Goal: Task Accomplishment & Management: Use online tool/utility

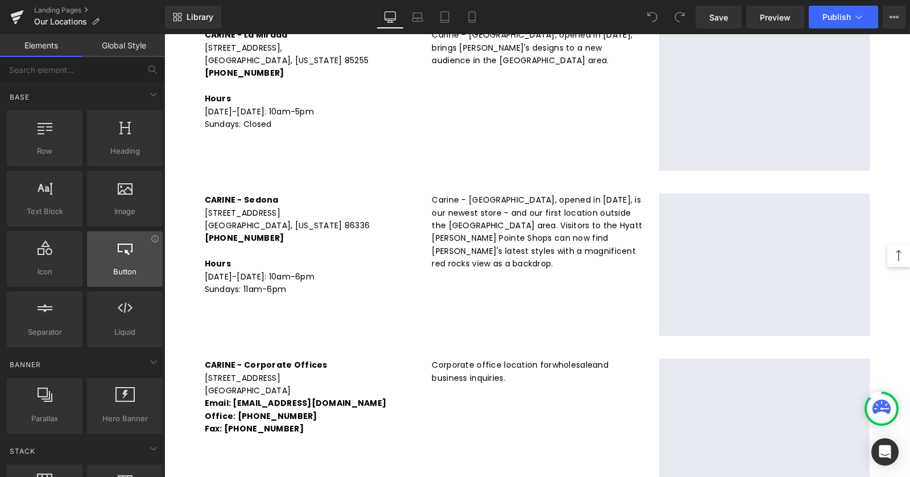
scroll to position [809, 0]
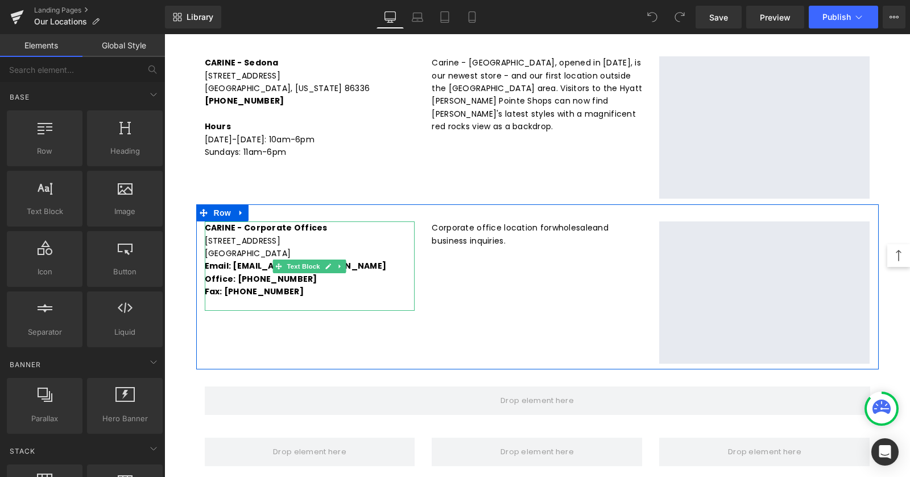
click at [350, 259] on p "Email: [EMAIL_ADDRESS][DOMAIN_NAME]" at bounding box center [310, 265] width 211 height 13
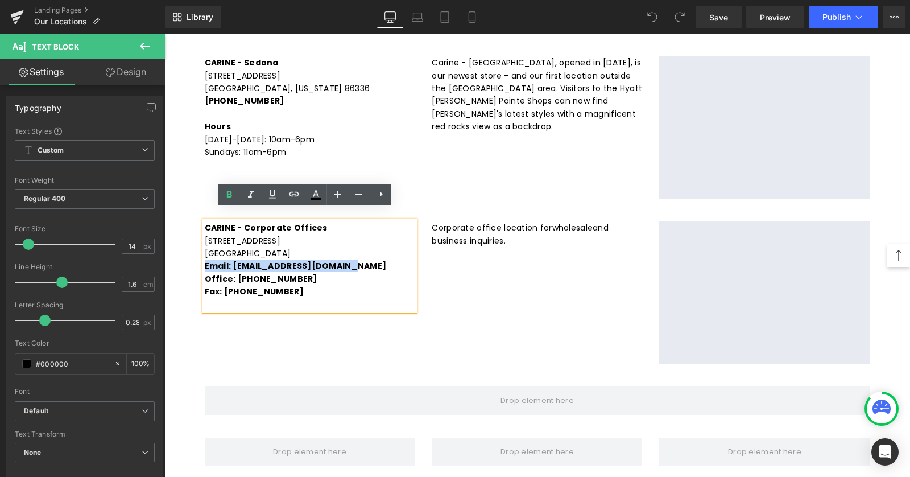
drag, startPoint x: 343, startPoint y: 253, endPoint x: 189, endPoint y: 252, distance: 153.6
click at [189, 252] on div "OUR LOCATIONS: Text [GEOGRAPHIC_DATA] – [PERSON_NAME][GEOGRAPHIC_DATA][STREET_A…" at bounding box center [537, 51] width 746 height 1450
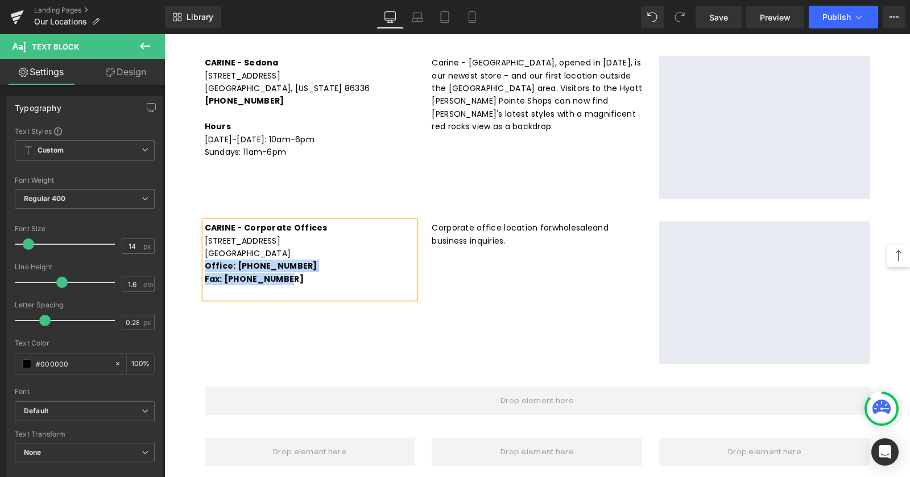
drag, startPoint x: 294, startPoint y: 265, endPoint x: 185, endPoint y: 254, distance: 108.7
click at [185, 254] on div "OUR LOCATIONS: Text [GEOGRAPHIC_DATA] – [PERSON_NAME][GEOGRAPHIC_DATA][STREET_A…" at bounding box center [537, 51] width 746 height 1450
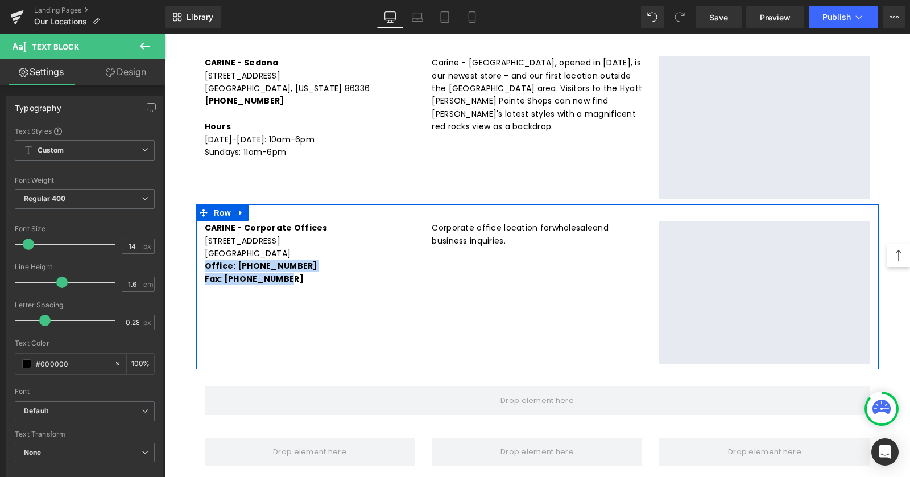
click at [442, 206] on div "CARINE - Corporate Offices [STREET_ADDRESS] Office: [PHONE_NUMBER] Fax: [PHONE_…" at bounding box center [537, 286] width 683 height 165
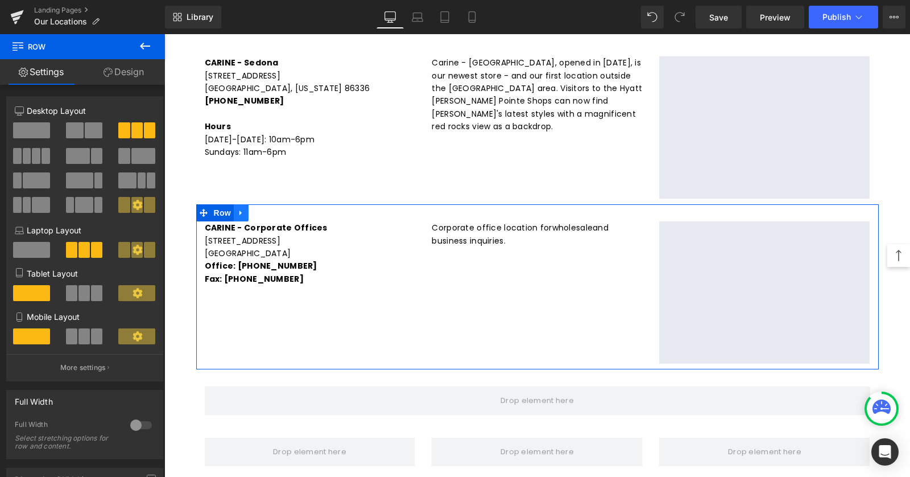
click at [237, 209] on icon at bounding box center [241, 213] width 8 height 9
click at [267, 209] on icon at bounding box center [271, 213] width 8 height 9
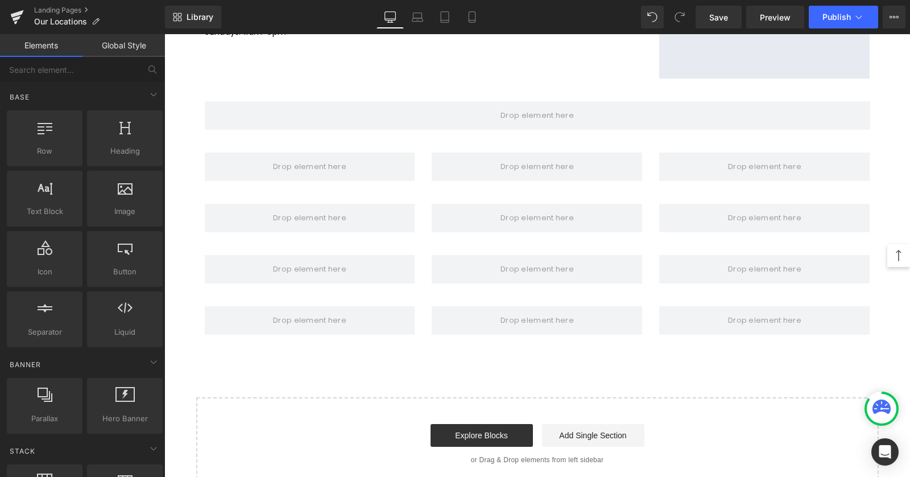
scroll to position [810, 0]
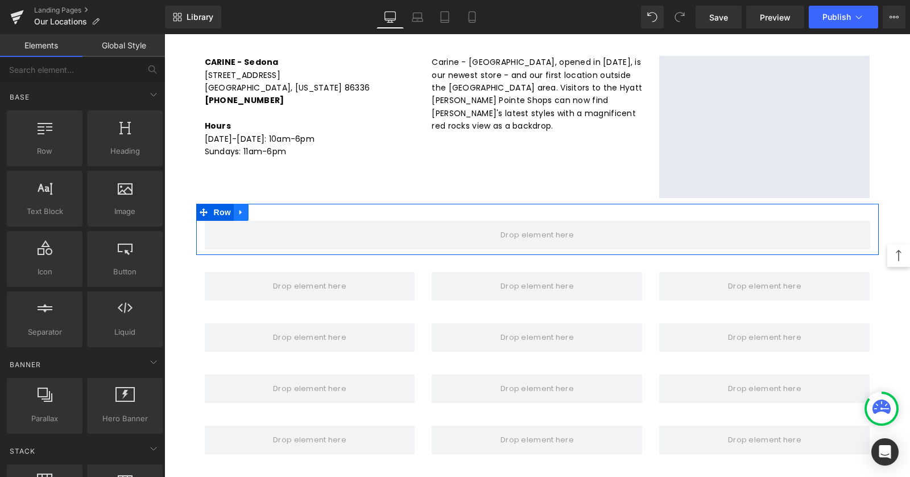
click at [237, 208] on icon at bounding box center [241, 212] width 8 height 9
click at [267, 208] on icon at bounding box center [271, 212] width 8 height 8
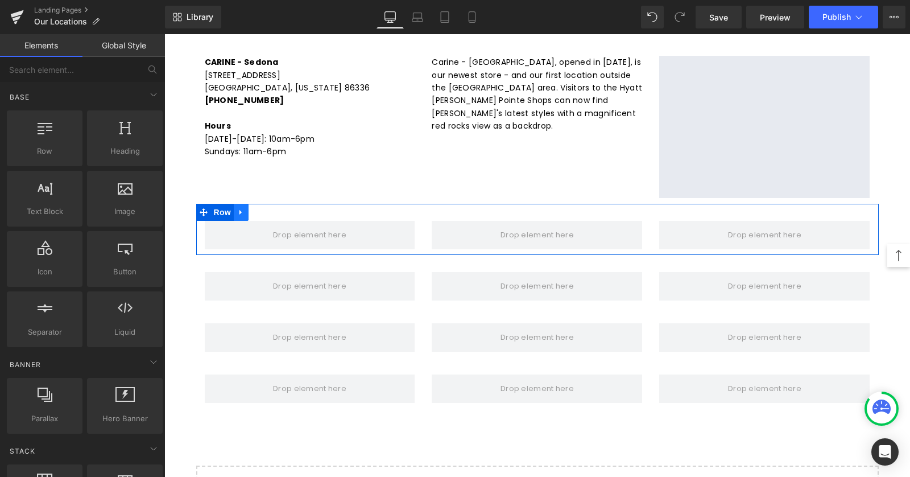
click at [237, 208] on icon at bounding box center [241, 212] width 8 height 9
click at [267, 208] on icon at bounding box center [271, 212] width 8 height 9
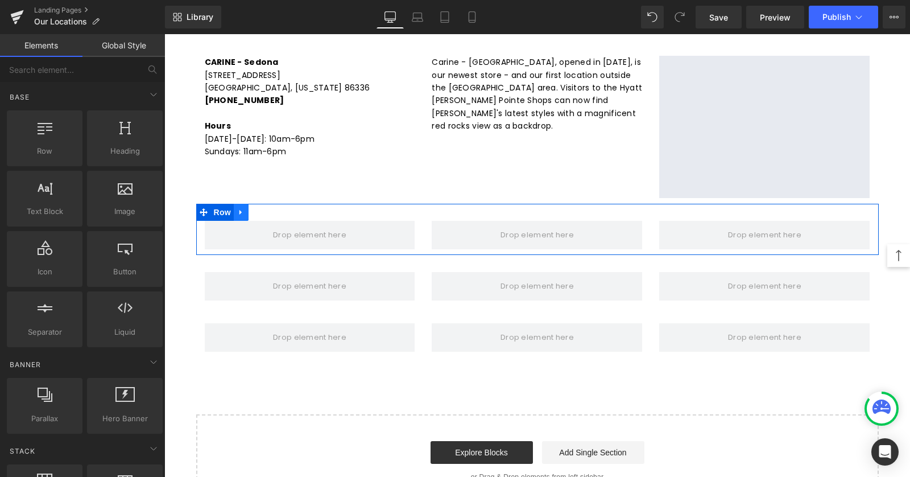
click at [237, 208] on icon at bounding box center [241, 212] width 8 height 9
click at [267, 208] on icon at bounding box center [271, 212] width 8 height 8
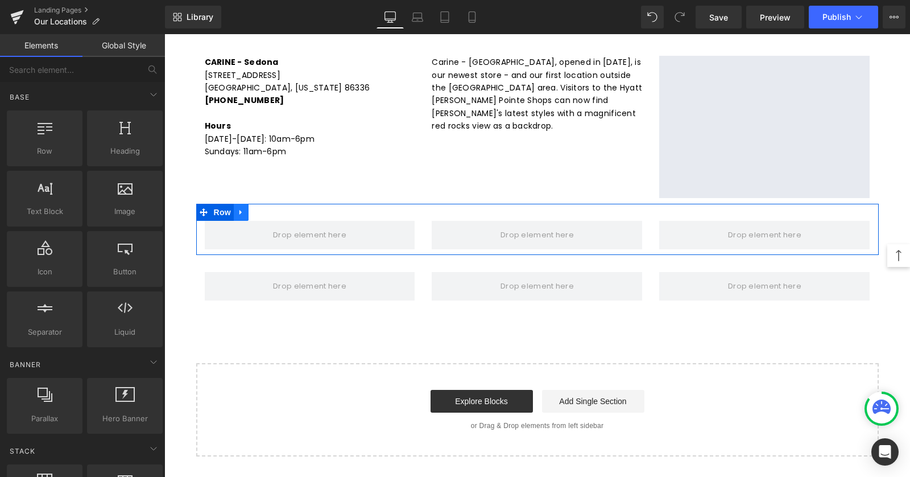
click at [237, 208] on icon at bounding box center [241, 212] width 8 height 9
click at [267, 208] on icon at bounding box center [271, 212] width 8 height 8
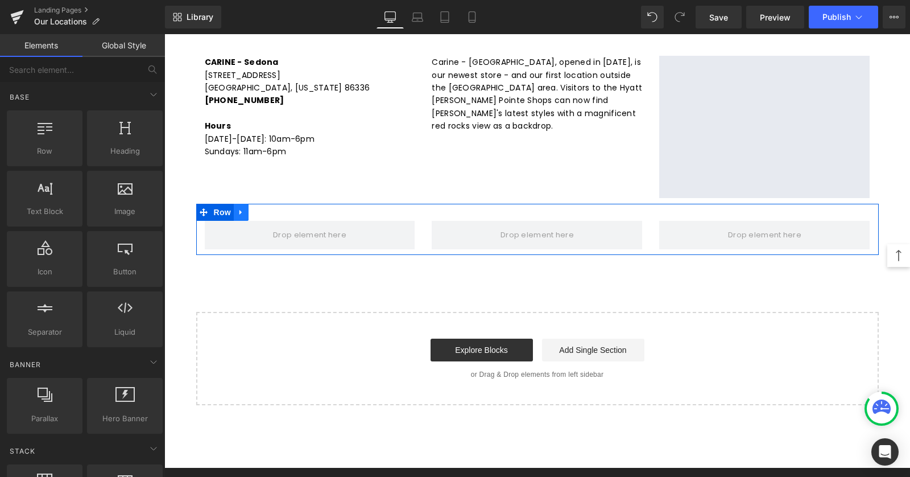
click at [237, 208] on icon at bounding box center [241, 212] width 8 height 9
click at [267, 208] on icon at bounding box center [271, 212] width 8 height 8
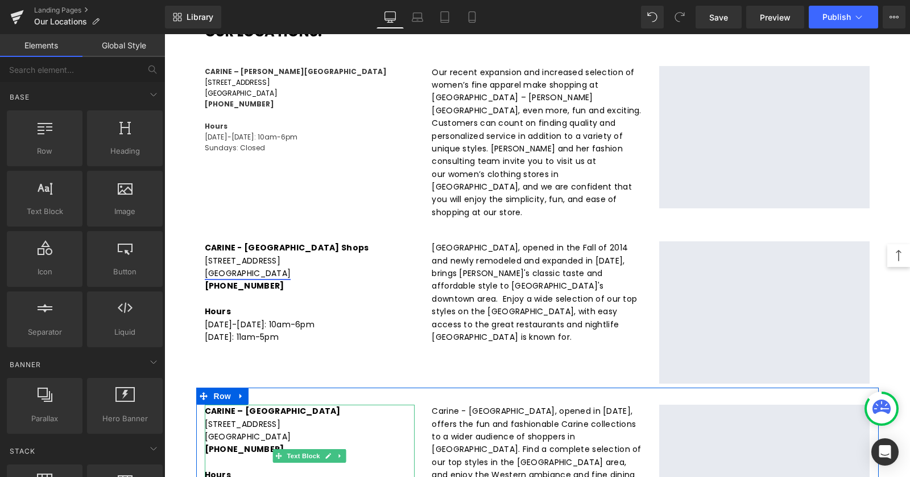
scroll to position [112, 0]
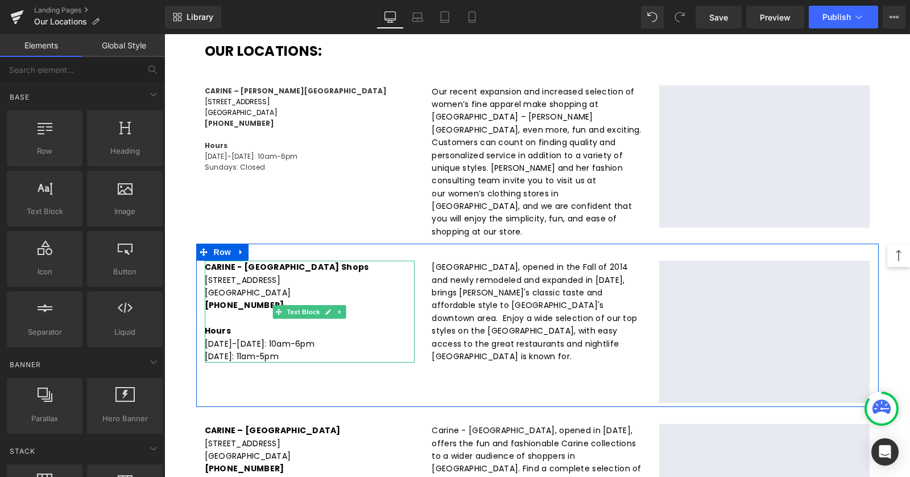
click at [286, 274] on p "[STREET_ADDRESS]" at bounding box center [310, 280] width 211 height 13
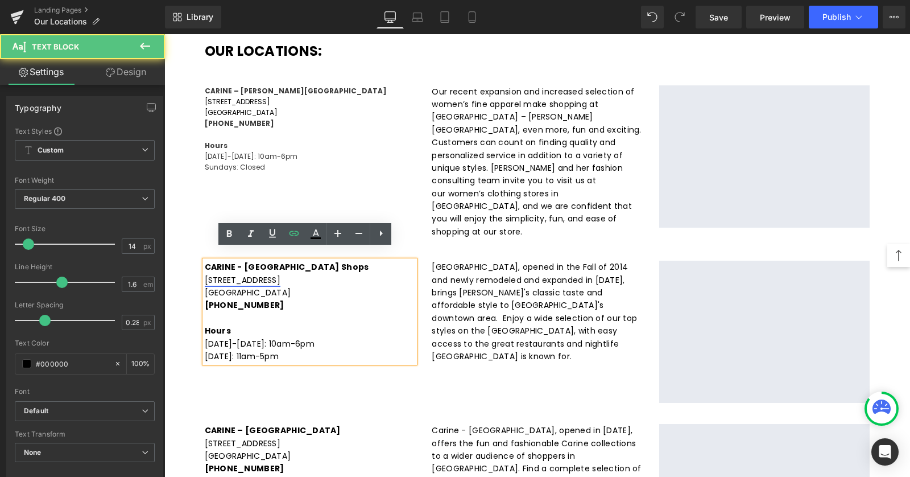
click at [244, 274] on span "[STREET_ADDRESS]" at bounding box center [243, 279] width 76 height 11
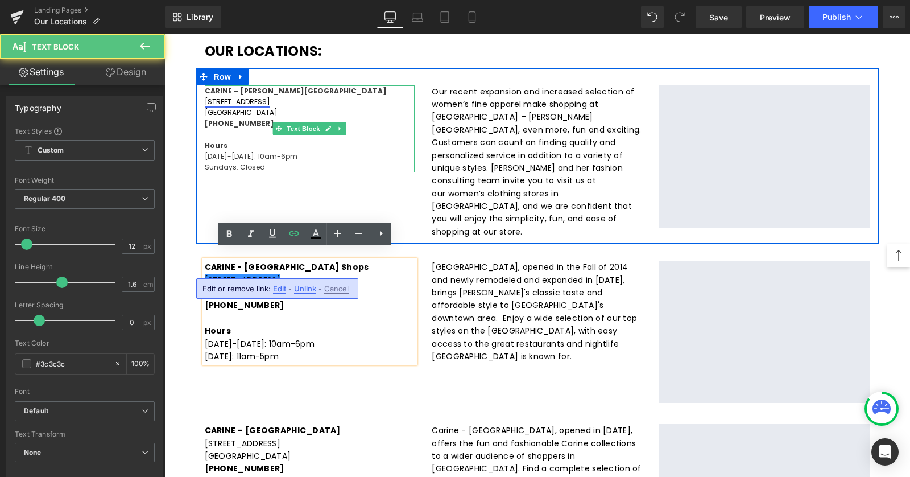
click at [246, 104] on span "[STREET_ADDRESS]" at bounding box center [237, 102] width 65 height 10
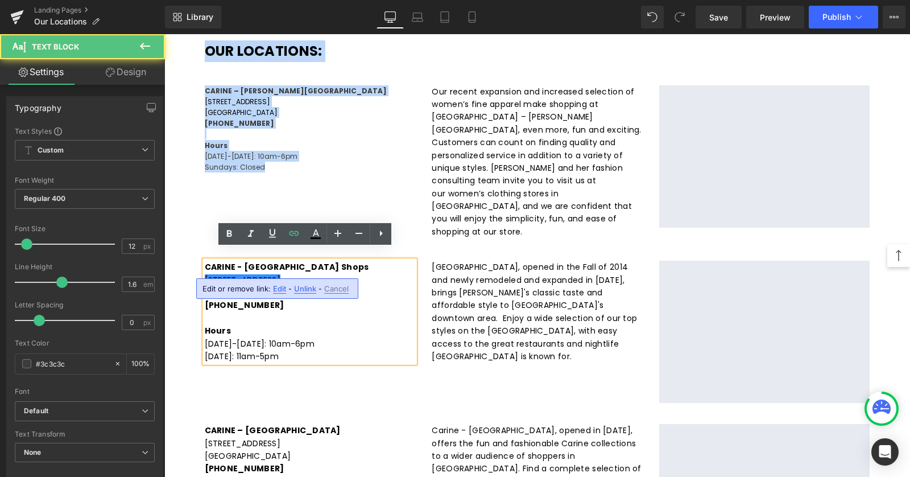
drag, startPoint x: 279, startPoint y: 164, endPoint x: 144, endPoint y: 50, distance: 176.9
click at [164, 50] on html "Skip to content FALL Complete Collection OUT NOW! FREE U.S. SHIPPING over $100 …" at bounding box center [537, 144] width 746 height 443
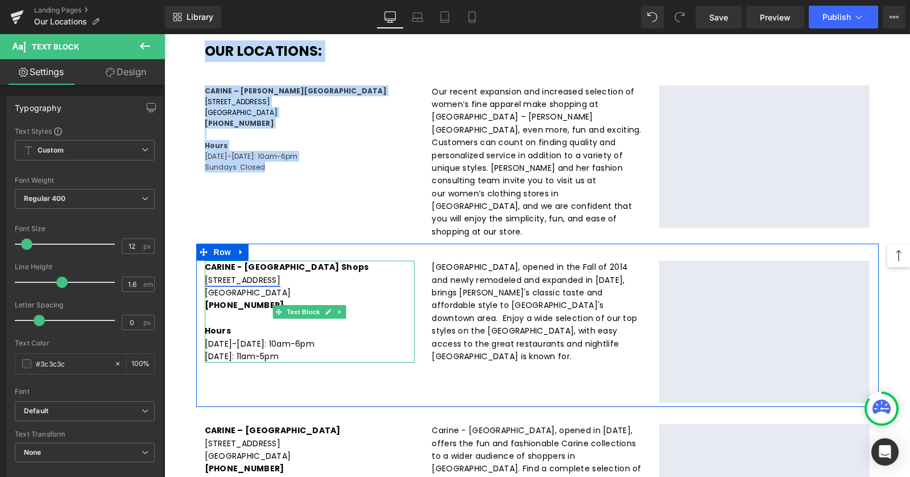
click at [274, 274] on span "[STREET_ADDRESS]" at bounding box center [243, 279] width 76 height 11
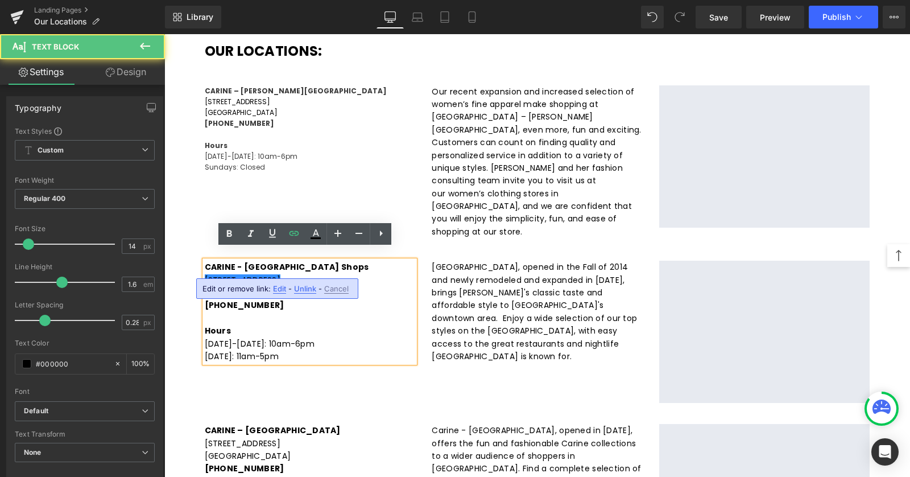
click at [300, 274] on p "[STREET_ADDRESS]" at bounding box center [310, 280] width 211 height 13
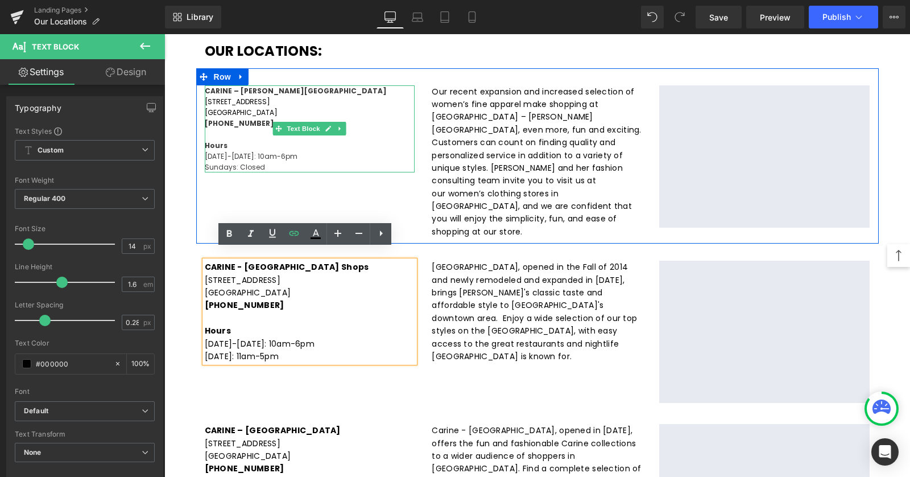
click at [290, 109] on p "[GEOGRAPHIC_DATA]" at bounding box center [310, 112] width 211 height 11
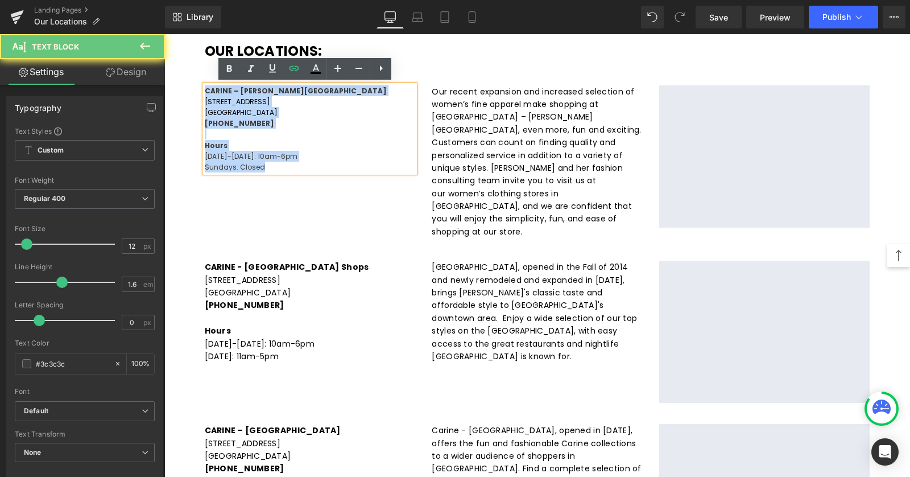
drag, startPoint x: 268, startPoint y: 167, endPoint x: 141, endPoint y: 48, distance: 174.3
click at [164, 48] on html "Skip to content FALL Complete Collection OUT NOW! FREE U.S. SHIPPING over $100 …" at bounding box center [537, 144] width 746 height 443
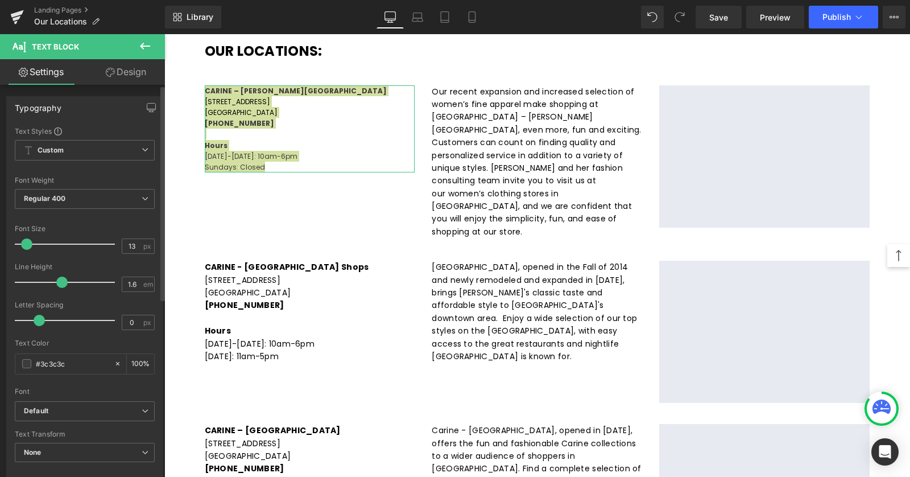
type input "14"
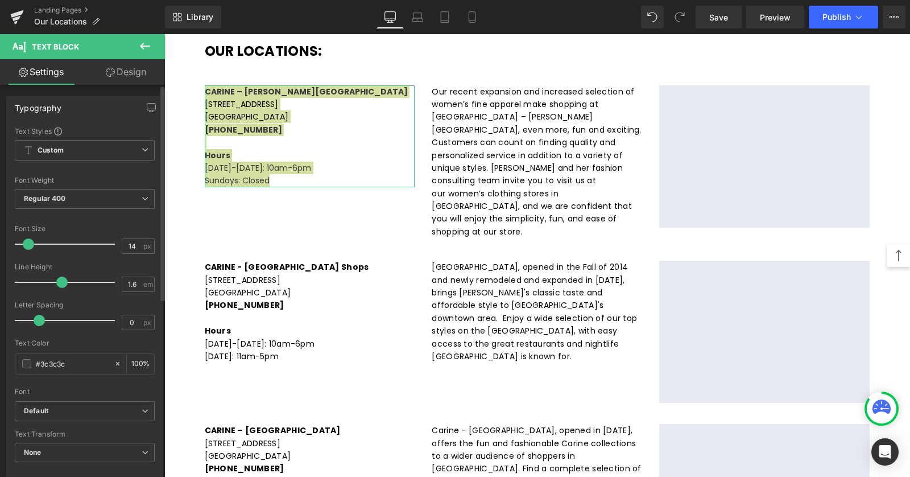
click at [29, 245] on span at bounding box center [28, 243] width 11 height 11
click at [835, 14] on span "Publish" at bounding box center [837, 17] width 28 height 9
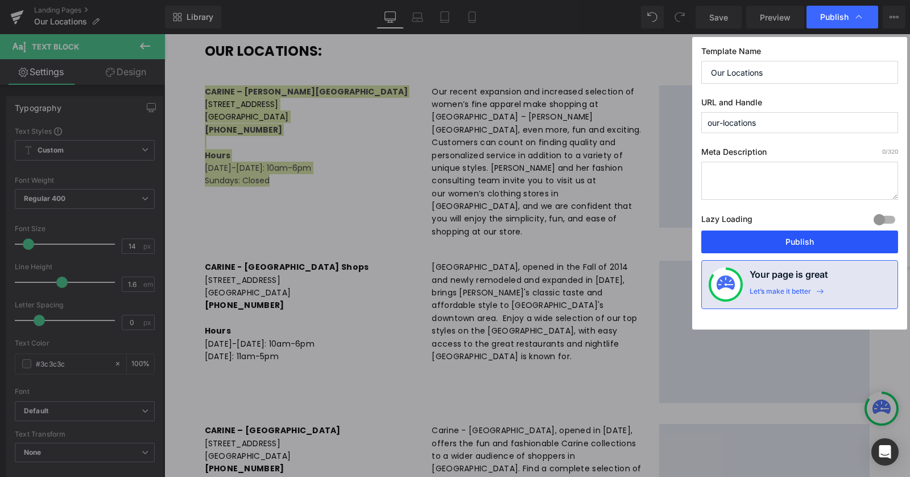
drag, startPoint x: 781, startPoint y: 234, endPoint x: 617, endPoint y: 200, distance: 167.4
click at [781, 234] on button "Publish" at bounding box center [800, 241] width 197 height 23
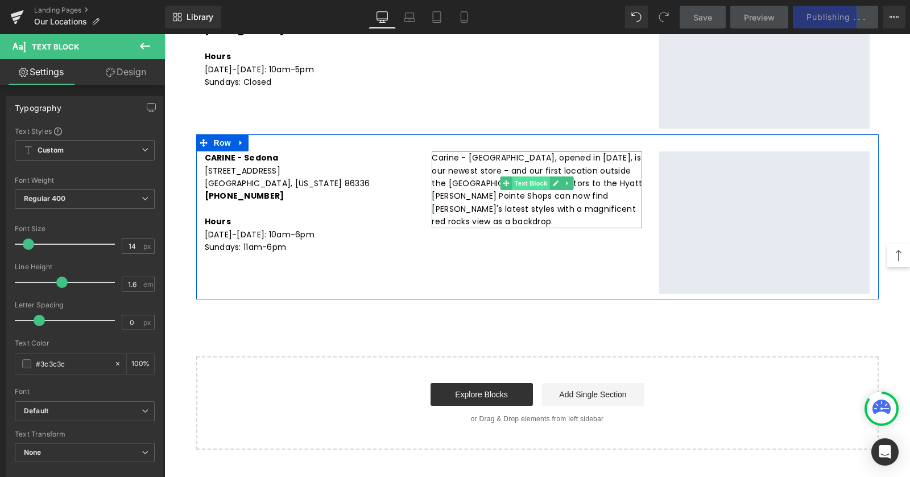
scroll to position [999, 0]
